Goal: Information Seeking & Learning: Learn about a topic

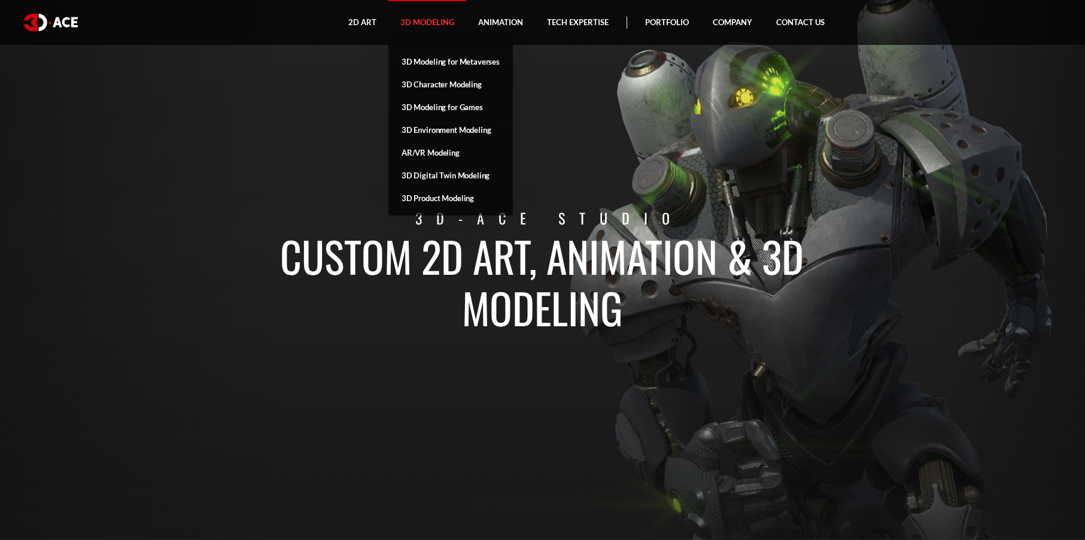
click at [429, 21] on link "3D Modeling" at bounding box center [428, 22] width 78 height 45
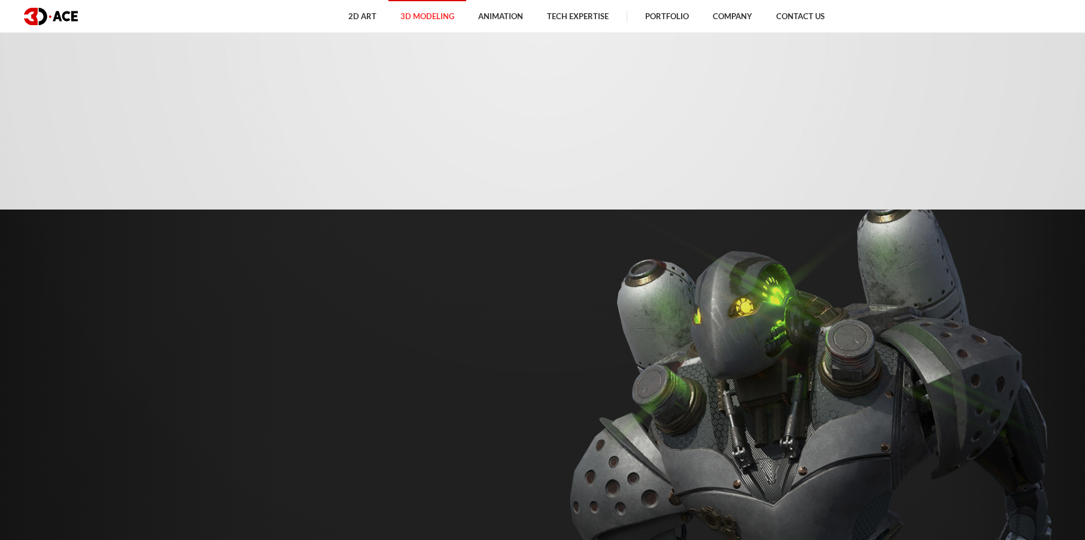
scroll to position [1197, 0]
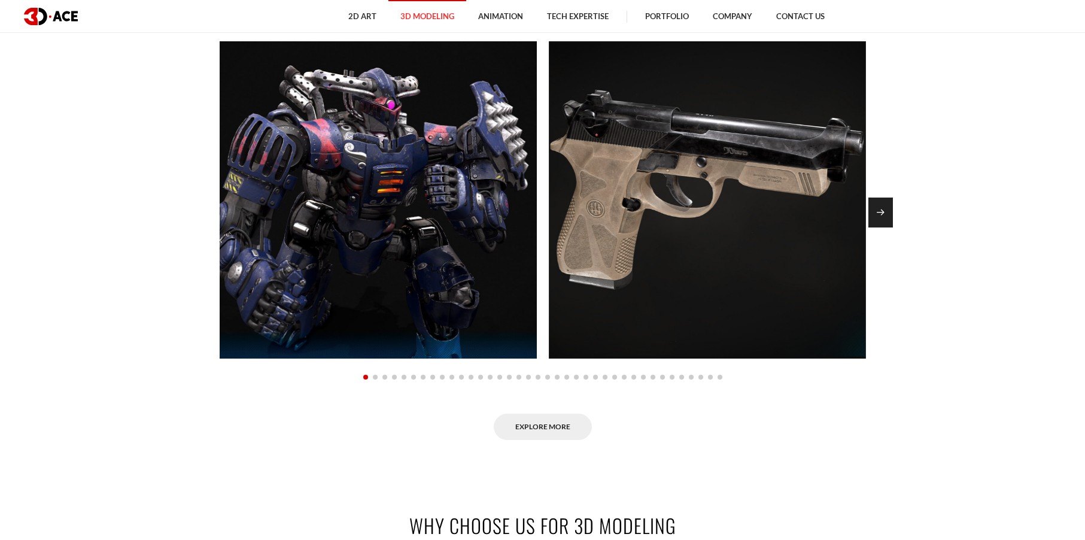
click at [887, 215] on div "Next slide" at bounding box center [881, 213] width 25 height 30
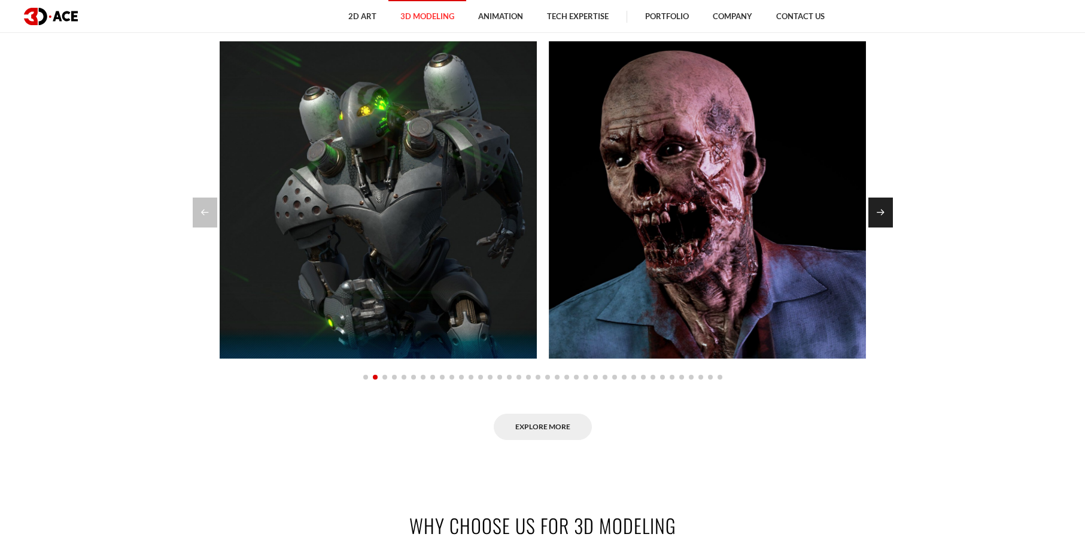
click at [887, 215] on div "Next slide" at bounding box center [881, 213] width 25 height 30
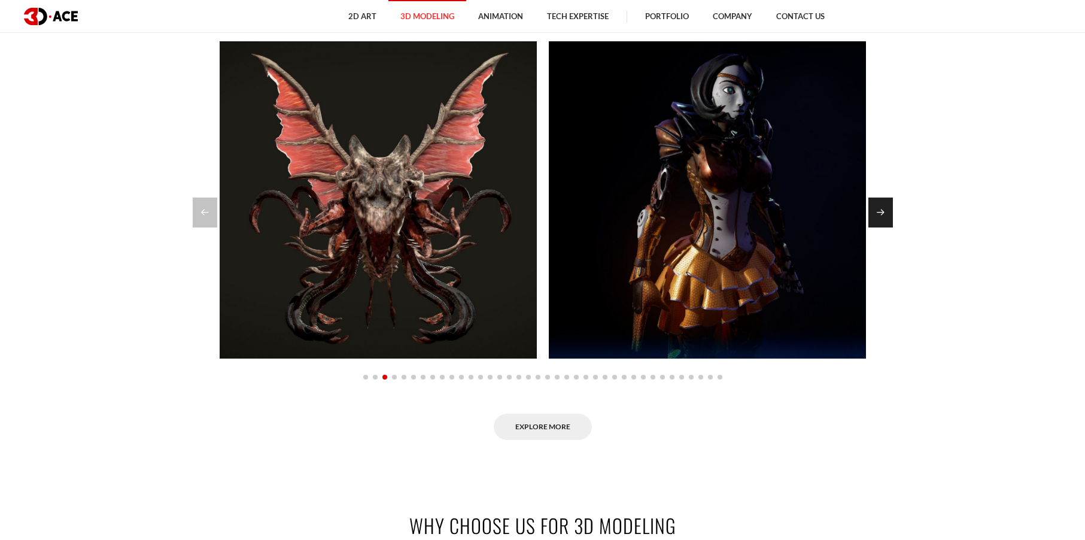
click at [887, 215] on div "Next slide" at bounding box center [881, 213] width 25 height 30
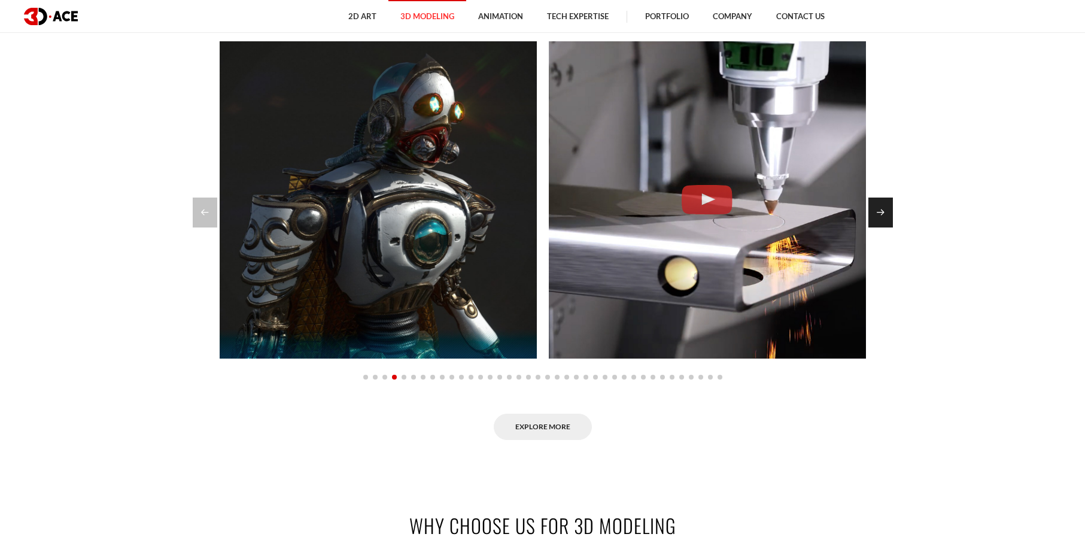
click at [887, 215] on div "Next slide" at bounding box center [881, 213] width 25 height 30
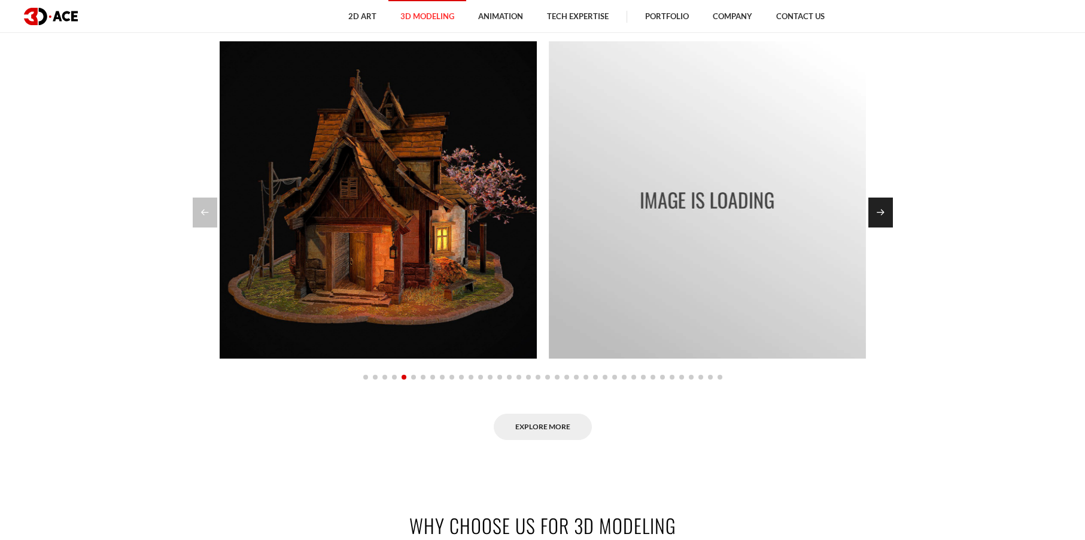
click at [887, 215] on div "Next slide" at bounding box center [881, 213] width 25 height 30
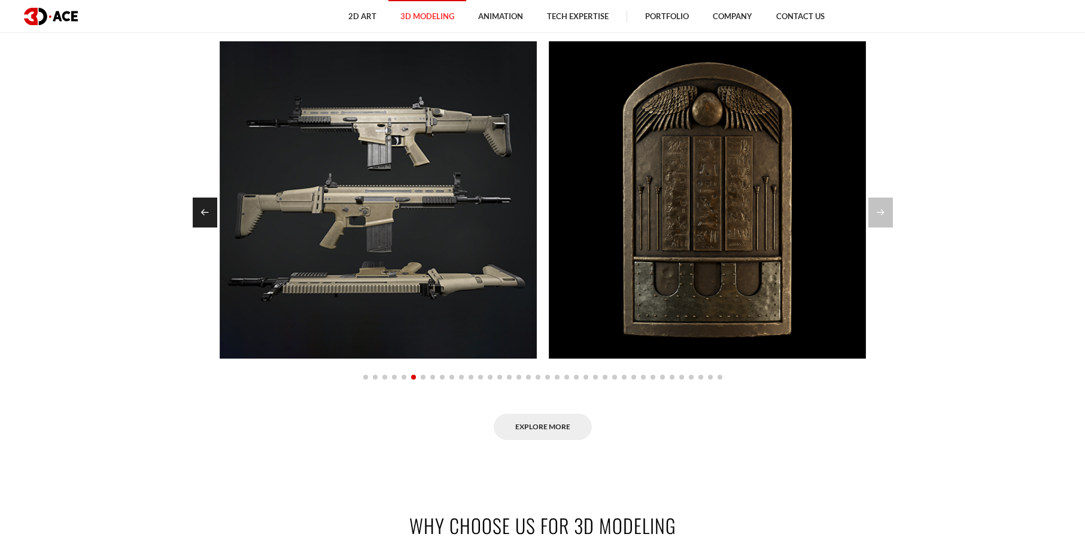
click at [204, 211] on div "Previous slide" at bounding box center [205, 213] width 25 height 30
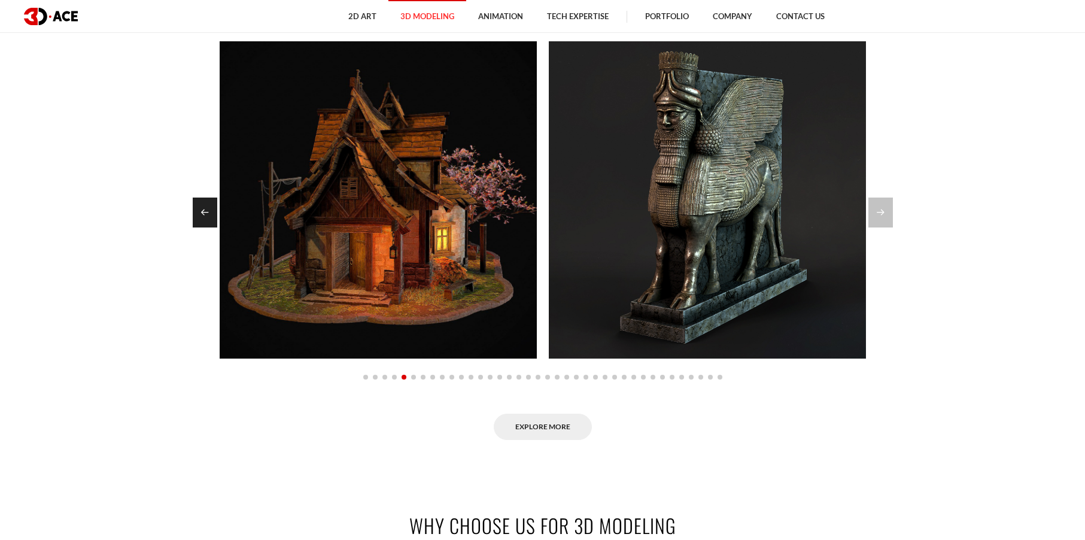
click at [204, 211] on div "Previous slide" at bounding box center [205, 213] width 25 height 30
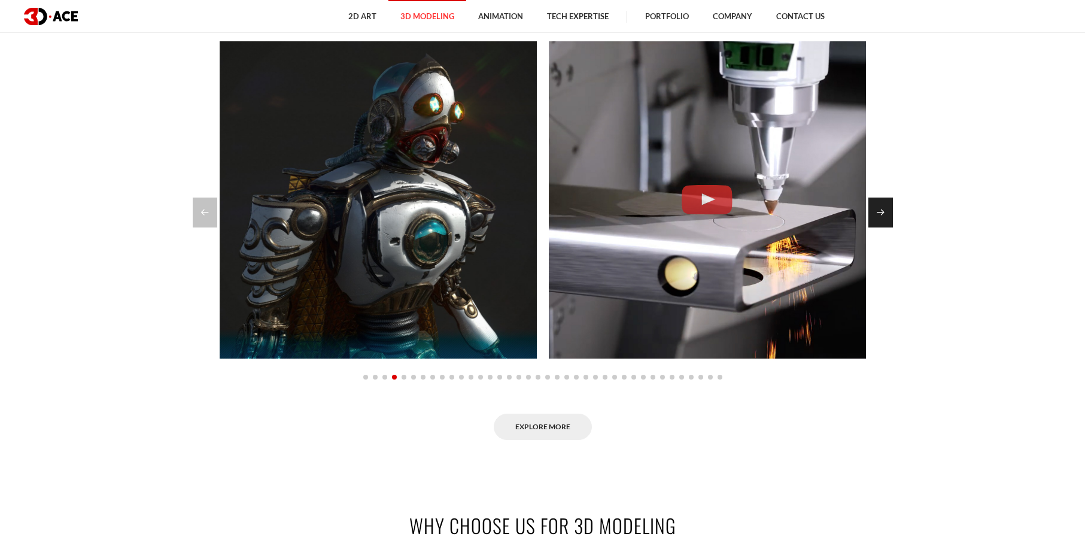
click at [876, 216] on div "Next slide" at bounding box center [881, 213] width 25 height 30
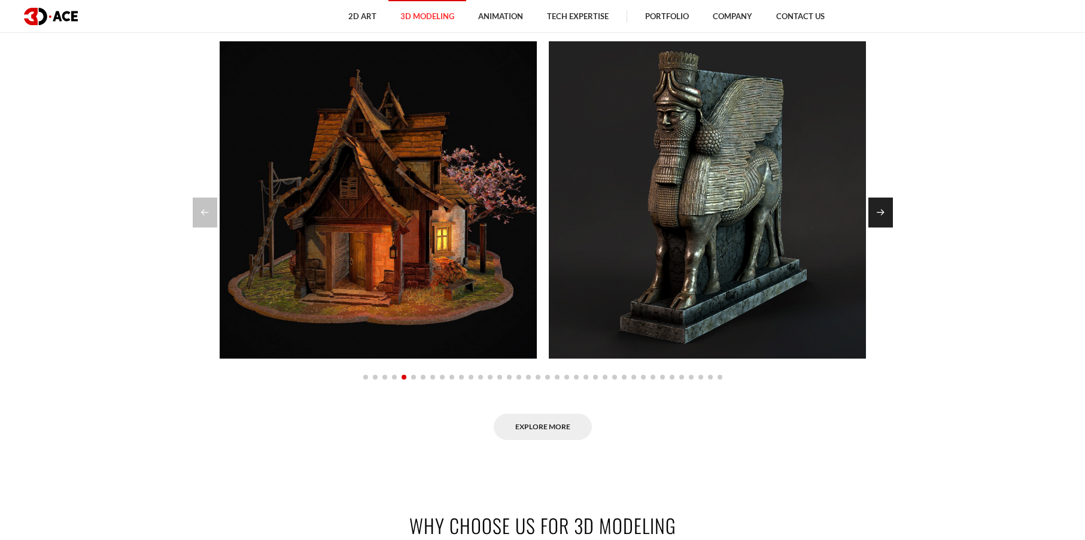
click at [877, 216] on div "Next slide" at bounding box center [881, 213] width 25 height 30
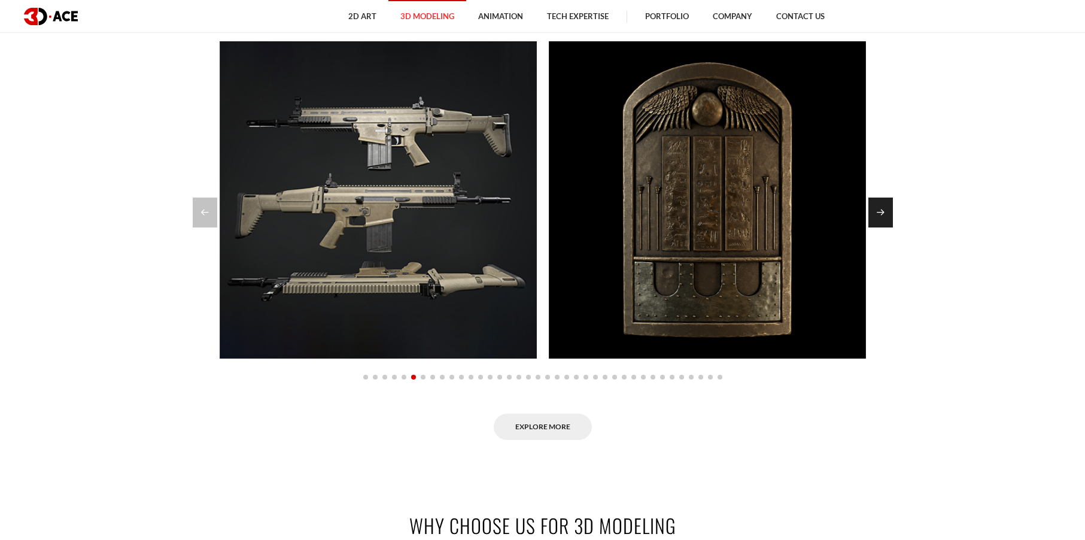
click at [877, 216] on div "Next slide" at bounding box center [881, 213] width 25 height 30
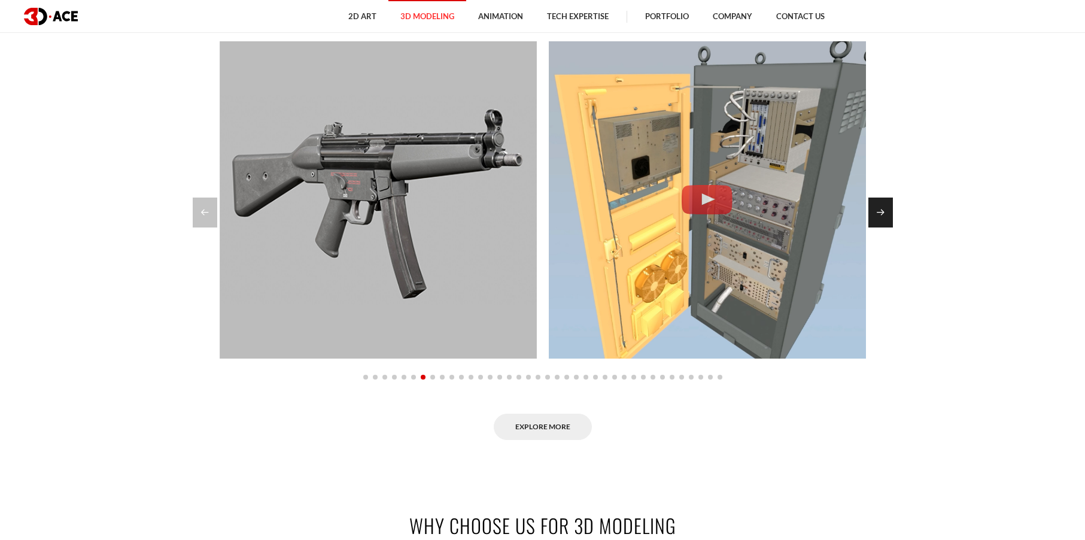
click at [877, 216] on div "Next slide" at bounding box center [881, 213] width 25 height 30
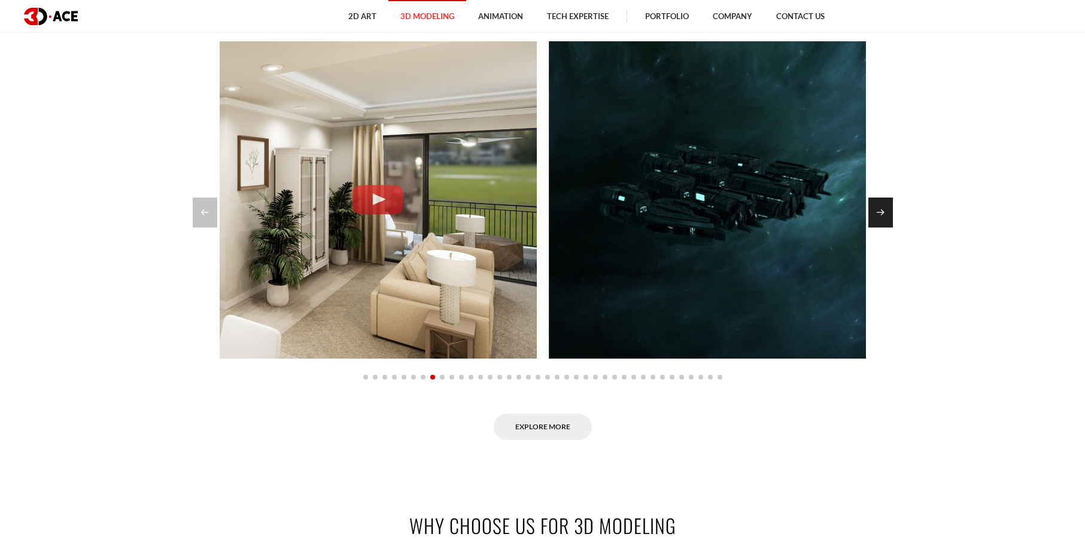
click at [877, 216] on div "Next slide" at bounding box center [881, 213] width 25 height 30
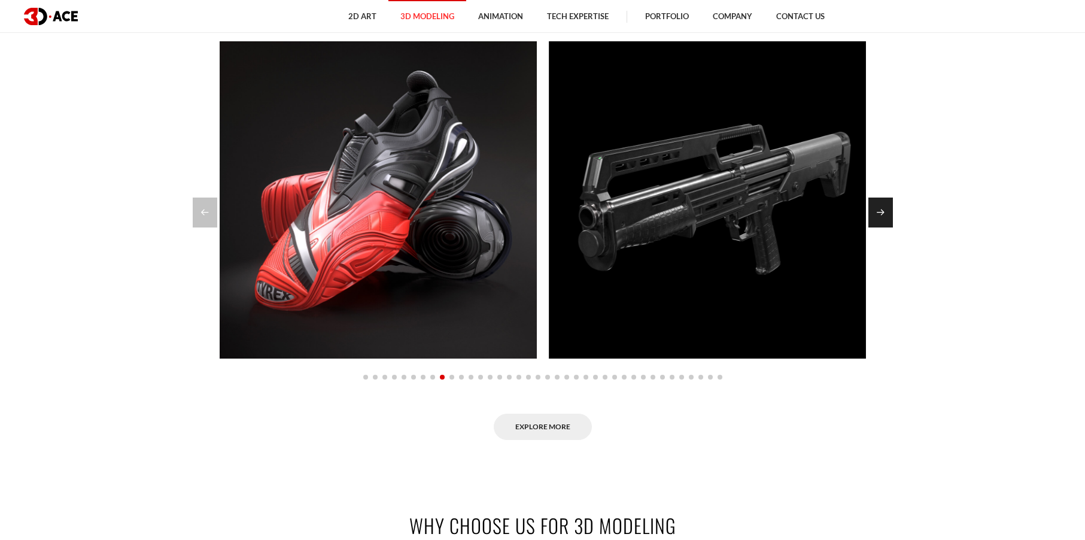
click at [877, 216] on div "Next slide" at bounding box center [881, 213] width 25 height 30
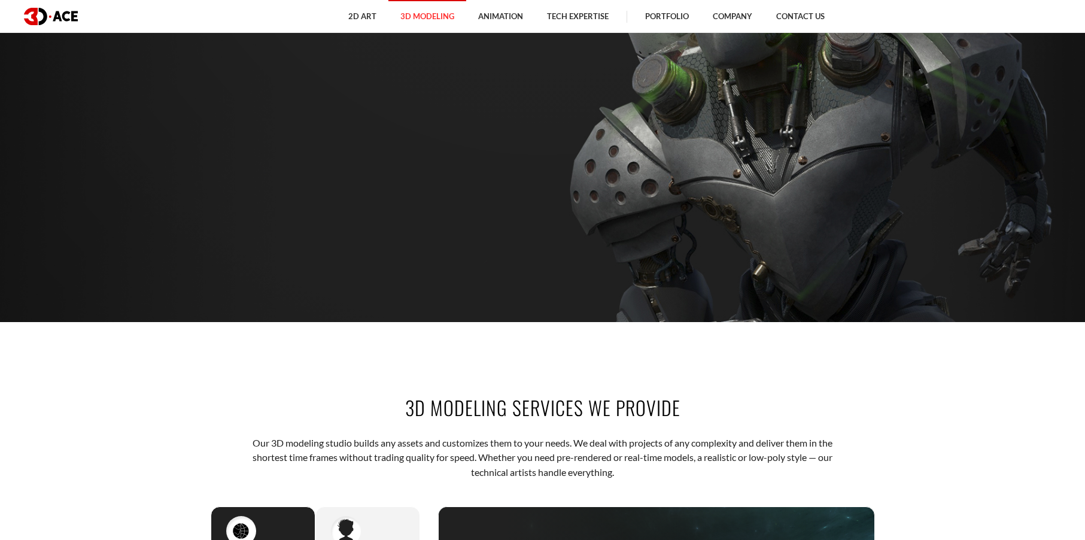
scroll to position [0, 0]
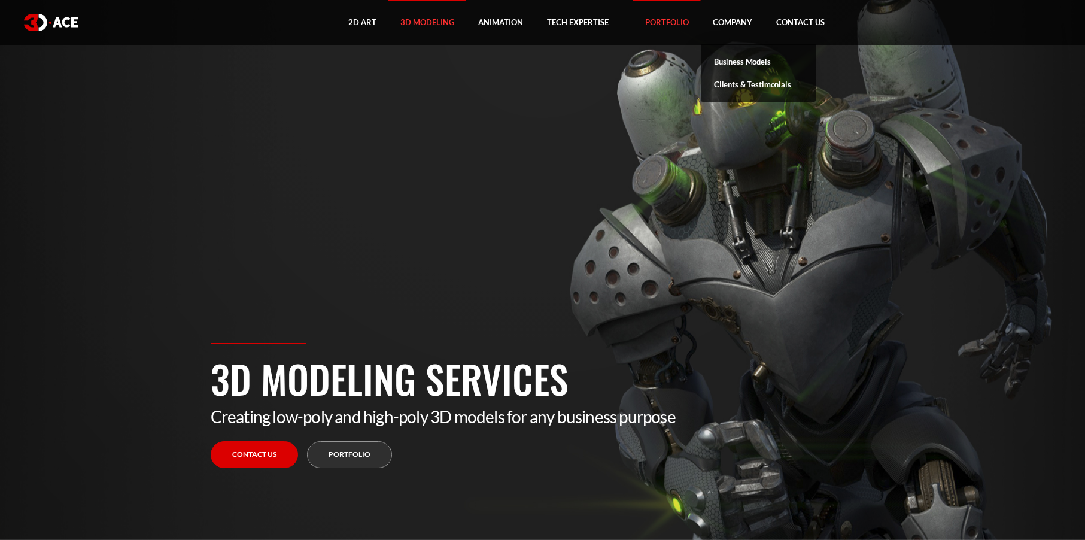
click at [680, 24] on link "Portfolio" at bounding box center [667, 22] width 68 height 45
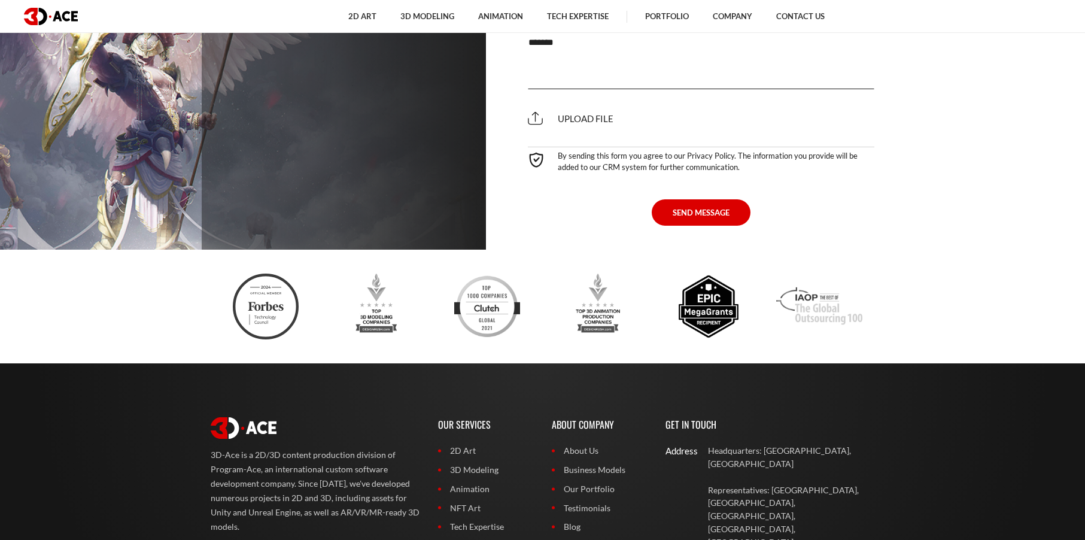
scroll to position [5841, 0]
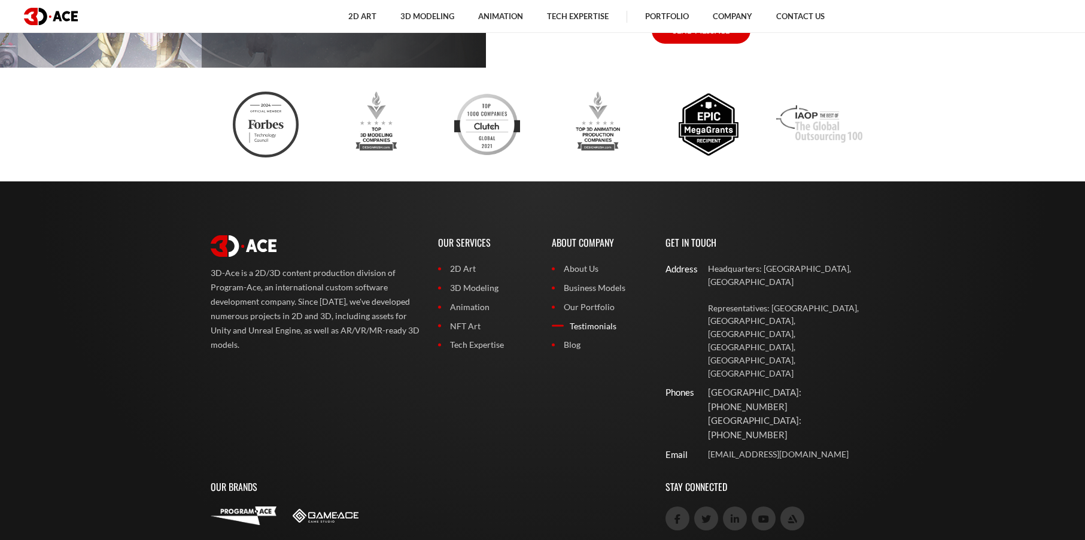
click at [592, 320] on link "Testimonials" at bounding box center [600, 326] width 96 height 13
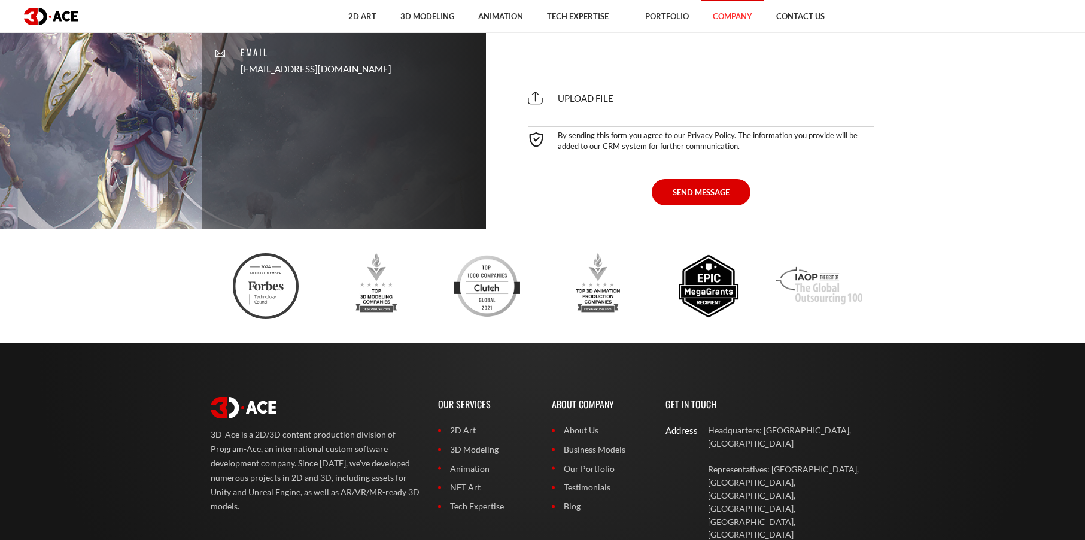
scroll to position [2391, 0]
